Goal: Information Seeking & Learning: Learn about a topic

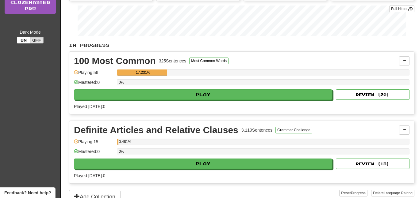
scroll to position [103, 0]
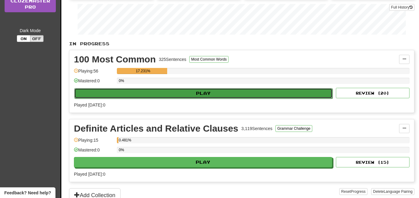
click at [225, 92] on button "Play" at bounding box center [203, 93] width 258 height 10
select select "**"
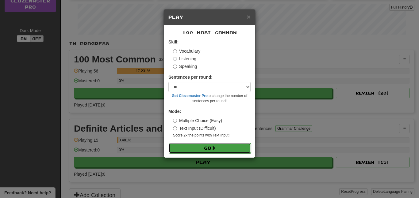
click at [200, 146] on button "Go" at bounding box center [210, 148] width 82 height 10
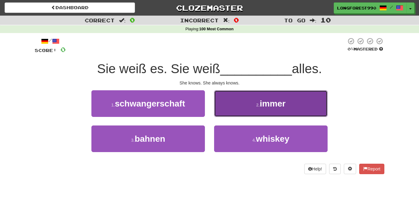
click at [294, 101] on button "2 . immer" at bounding box center [270, 103] width 113 height 27
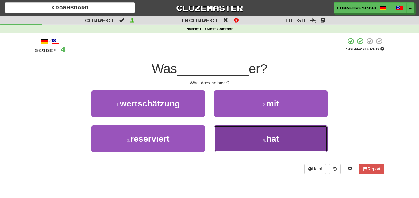
click at [293, 136] on button "4 . hat" at bounding box center [270, 139] width 113 height 27
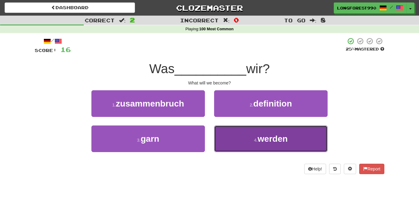
click at [261, 142] on span "werden" at bounding box center [272, 138] width 30 height 9
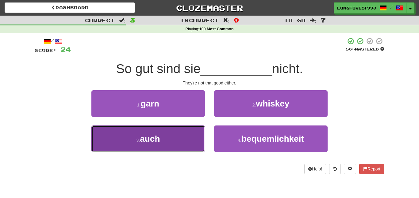
click at [177, 145] on button "3 . auch" at bounding box center [147, 139] width 113 height 27
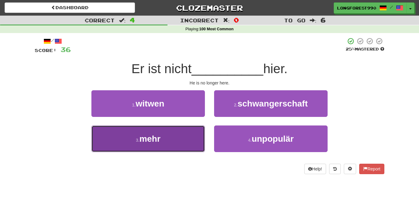
click at [184, 143] on button "3 . mehr" at bounding box center [147, 139] width 113 height 27
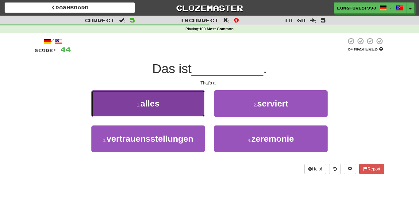
click at [177, 110] on button "1 . alles" at bounding box center [147, 103] width 113 height 27
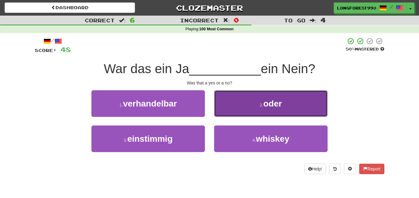
click at [241, 97] on button "2 . oder" at bounding box center [270, 103] width 113 height 27
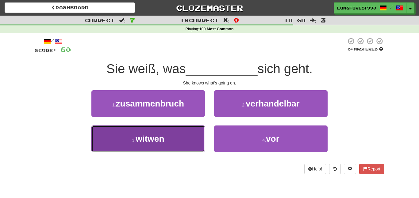
click at [195, 139] on button "3 . witwen" at bounding box center [147, 139] width 113 height 27
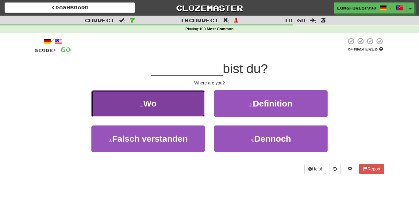
click at [162, 108] on button "1 . Wo" at bounding box center [147, 103] width 113 height 27
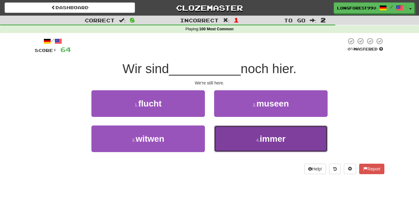
click at [239, 135] on button "4 . immer" at bounding box center [270, 139] width 113 height 27
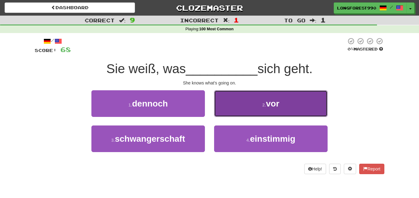
click at [271, 108] on span "vor" at bounding box center [272, 103] width 13 height 9
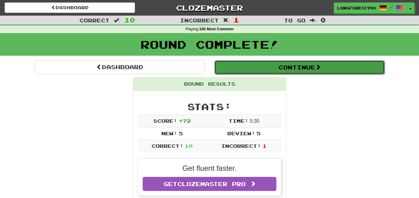
click at [283, 70] on button "Continue" at bounding box center [299, 67] width 170 height 14
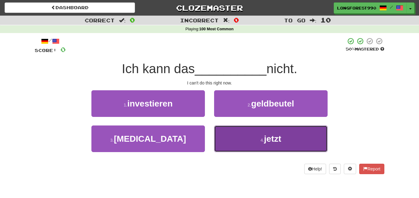
click at [286, 132] on button "4 . jetzt" at bounding box center [270, 139] width 113 height 27
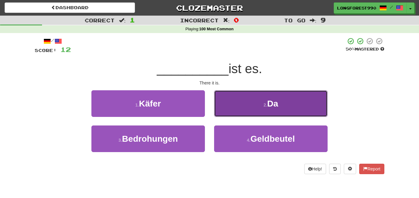
click at [256, 100] on button "2 . Da" at bounding box center [270, 103] width 113 height 27
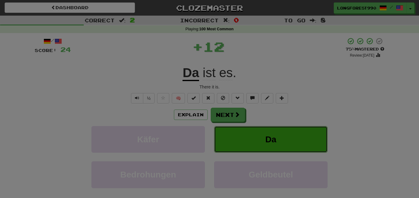
click button "Da" at bounding box center [270, 139] width 113 height 27
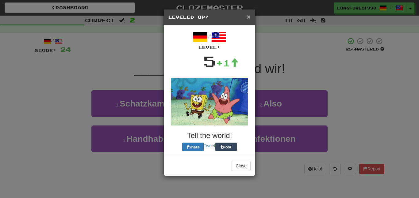
click at [249, 17] on span "×" at bounding box center [249, 16] width 4 height 7
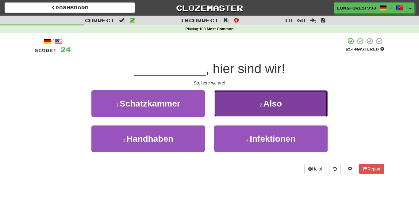
click at [250, 110] on button "2 . Also" at bounding box center [270, 103] width 113 height 27
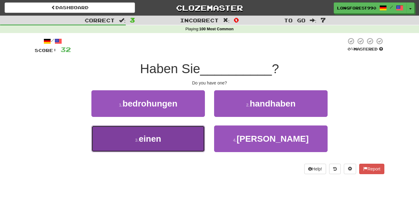
click at [177, 144] on button "3 . einen" at bounding box center [147, 139] width 113 height 27
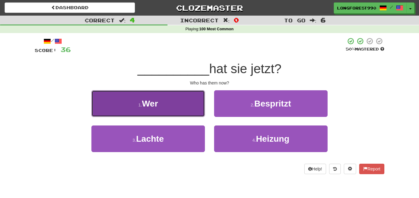
click at [178, 109] on button "1 . Wer" at bounding box center [147, 103] width 113 height 27
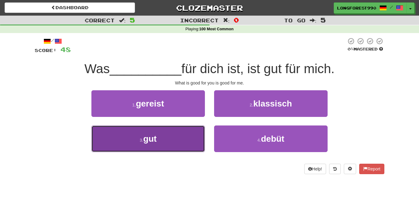
click at [172, 140] on button "3 . gut" at bounding box center [147, 139] width 113 height 27
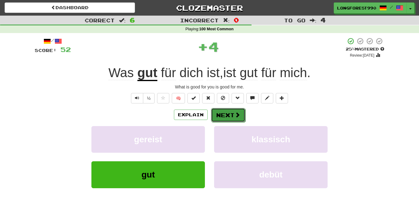
click at [225, 109] on button "Next" at bounding box center [228, 115] width 34 height 14
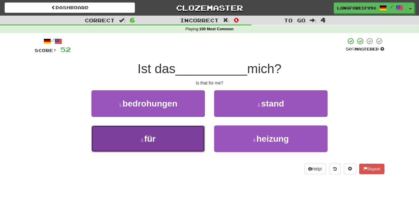
click at [162, 144] on button "3 . für" at bounding box center [147, 139] width 113 height 27
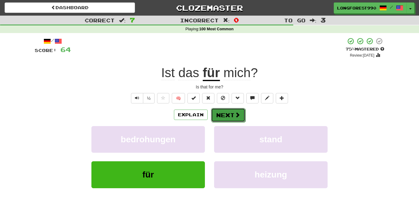
click at [218, 116] on button "Next" at bounding box center [228, 115] width 34 height 14
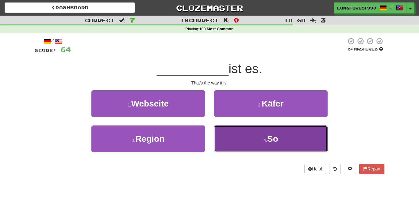
click at [249, 136] on button "4 . So" at bounding box center [270, 139] width 113 height 27
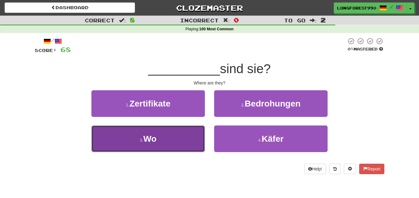
click at [162, 139] on button "3 . Wo" at bounding box center [147, 139] width 113 height 27
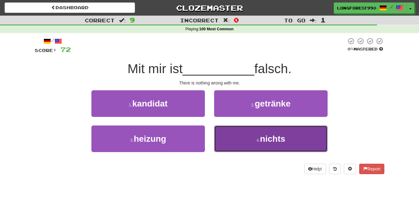
click at [270, 146] on button "4 . nichts" at bounding box center [270, 139] width 113 height 27
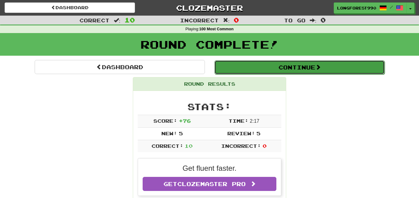
click at [349, 66] on button "Continue" at bounding box center [299, 67] width 170 height 14
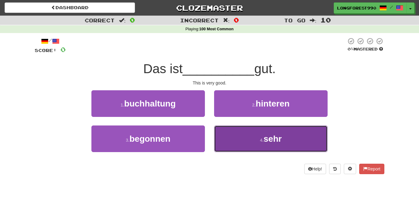
click at [238, 139] on button "4 . sehr" at bounding box center [270, 139] width 113 height 27
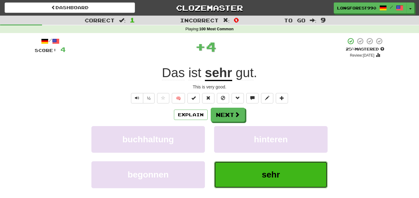
click at [273, 169] on button "sehr" at bounding box center [270, 174] width 113 height 27
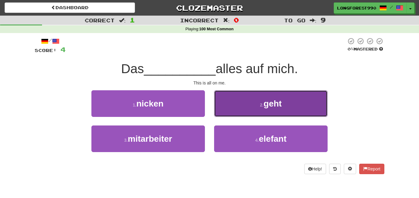
click at [303, 107] on button "2 . geht" at bounding box center [270, 103] width 113 height 27
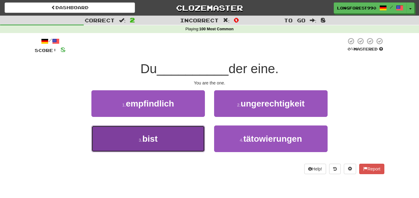
click at [151, 147] on button "3 . bist" at bounding box center [147, 139] width 113 height 27
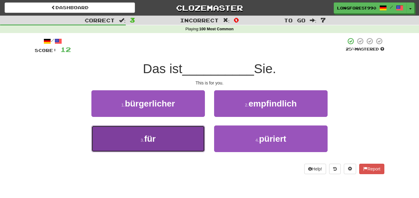
click at [139, 136] on button "3 . für" at bounding box center [147, 139] width 113 height 27
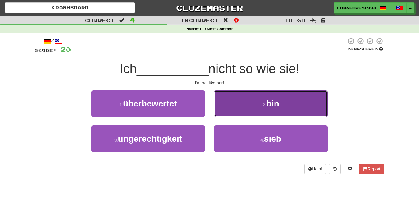
click at [265, 106] on small "2 ." at bounding box center [264, 105] width 4 height 5
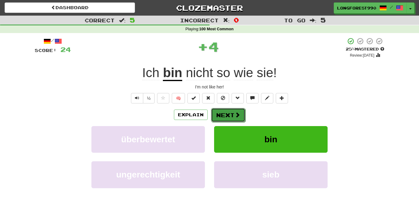
click at [240, 116] on button "Next" at bounding box center [228, 115] width 34 height 14
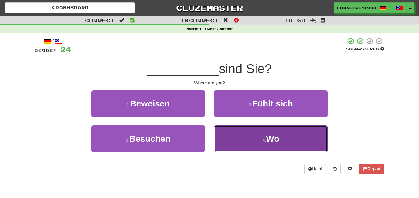
click at [226, 140] on button "4 . Wo" at bounding box center [270, 139] width 113 height 27
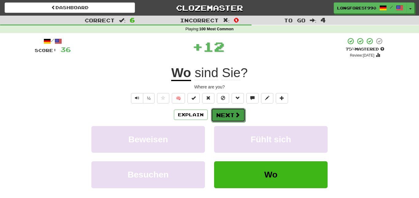
click at [215, 118] on button "Next" at bounding box center [228, 115] width 34 height 14
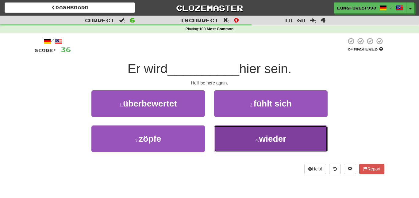
click at [243, 140] on button "4 . wieder" at bounding box center [270, 139] width 113 height 27
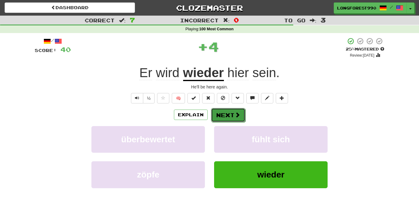
click at [232, 117] on button "Next" at bounding box center [228, 115] width 34 height 14
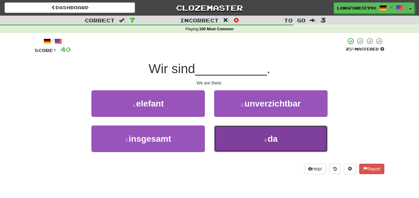
click at [231, 132] on button "4 . da" at bounding box center [270, 139] width 113 height 27
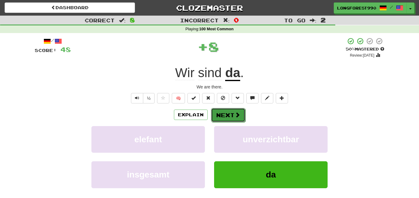
click at [233, 113] on button "Next" at bounding box center [228, 115] width 34 height 14
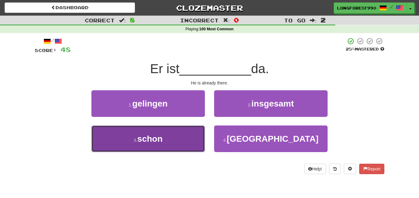
click at [158, 138] on span "schon" at bounding box center [149, 138] width 25 height 9
